Goal: Find specific page/section: Find specific page/section

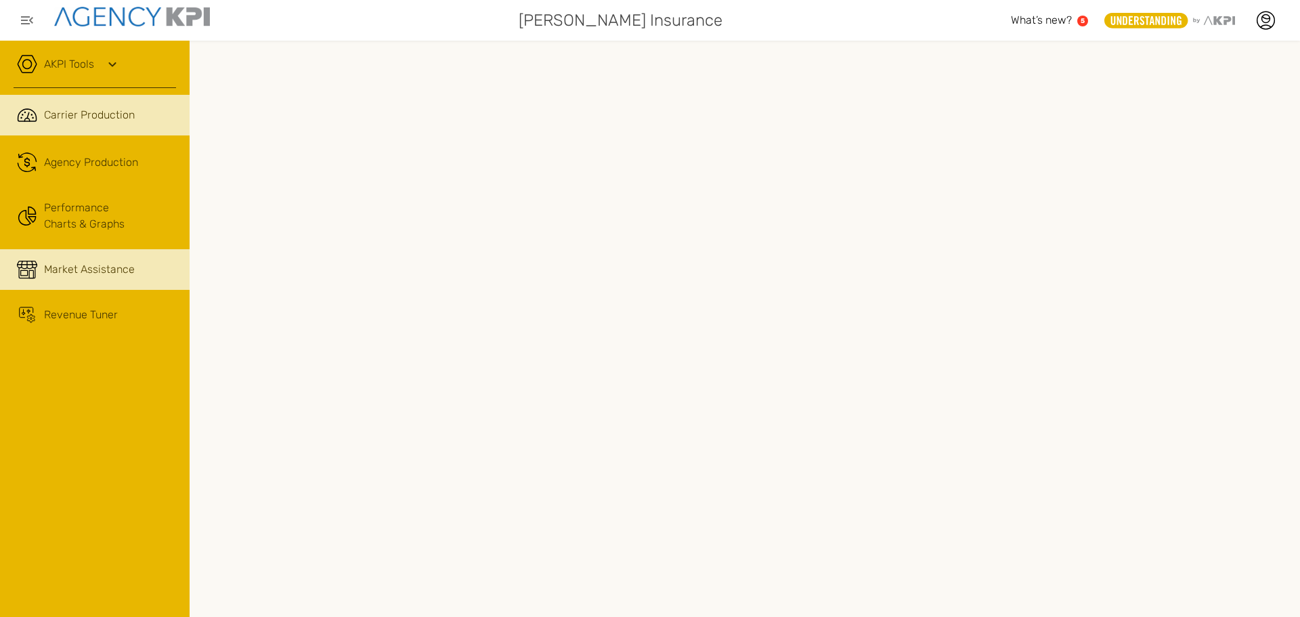
click at [134, 277] on div "Market Assistance" at bounding box center [110, 269] width 132 height 16
